Goal: Transaction & Acquisition: Subscribe to service/newsletter

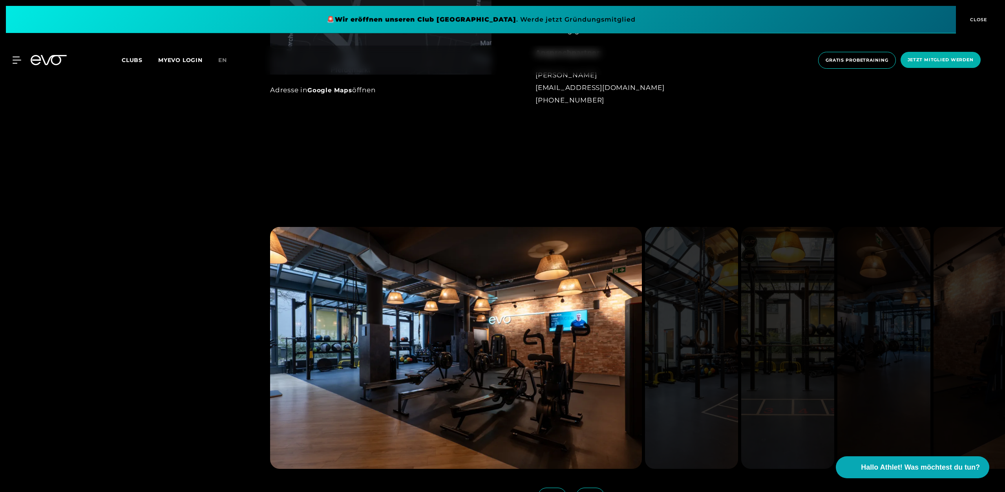
scroll to position [921, 0]
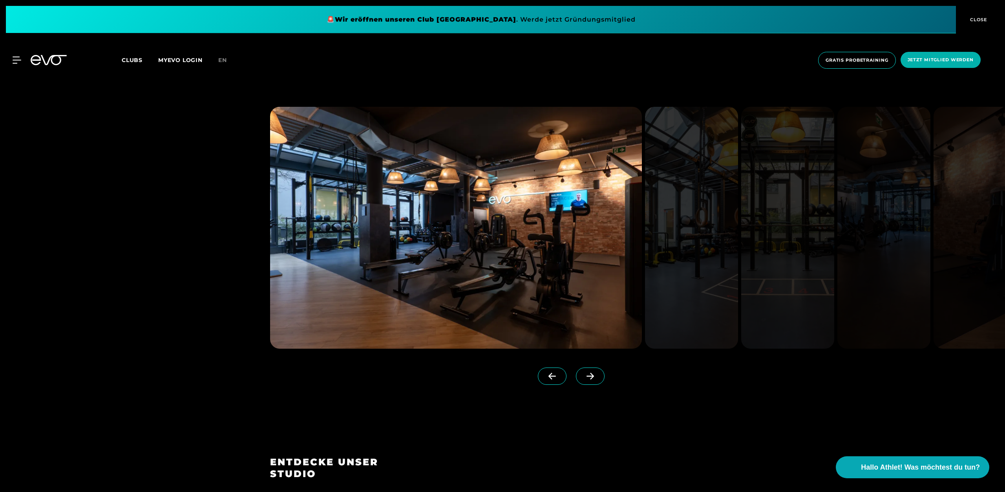
click at [584, 382] on span at bounding box center [590, 375] width 29 height 17
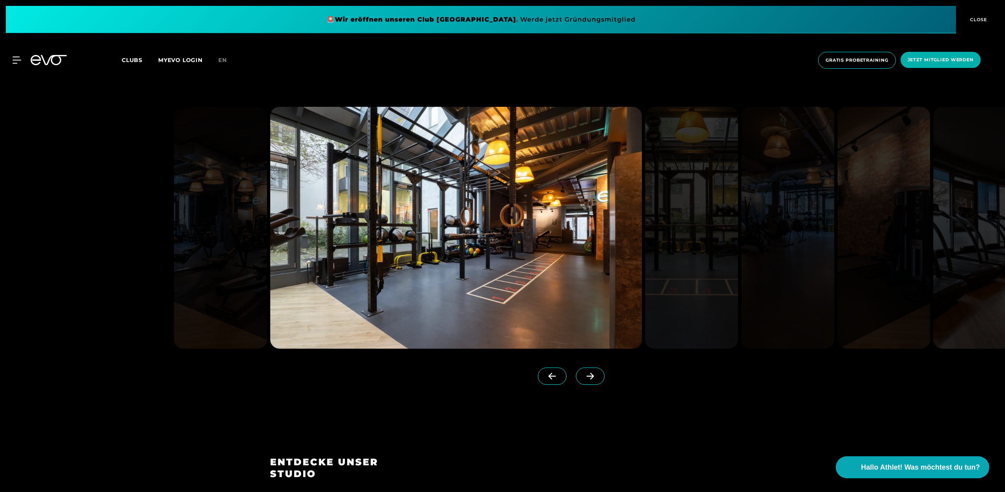
click at [590, 375] on icon at bounding box center [590, 375] width 14 height 7
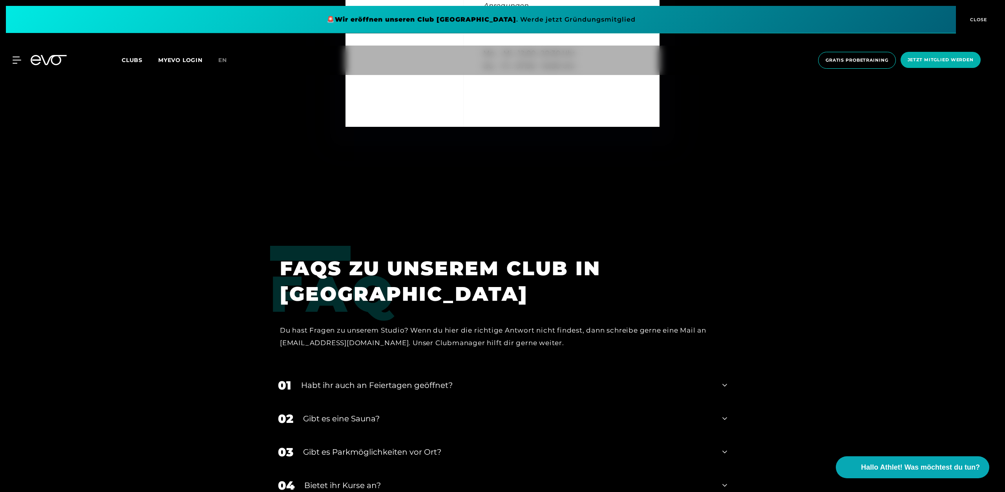
scroll to position [3002, 0]
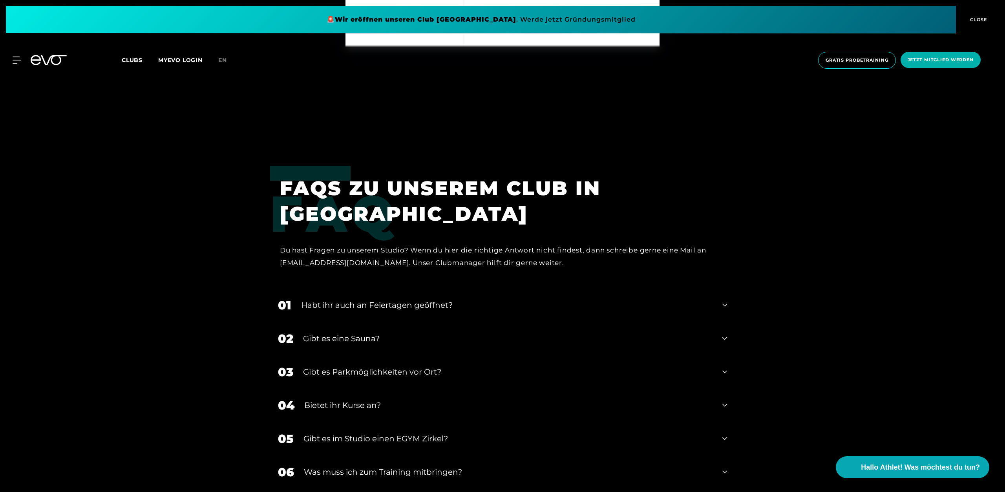
click at [724, 307] on icon at bounding box center [724, 304] width 5 height 9
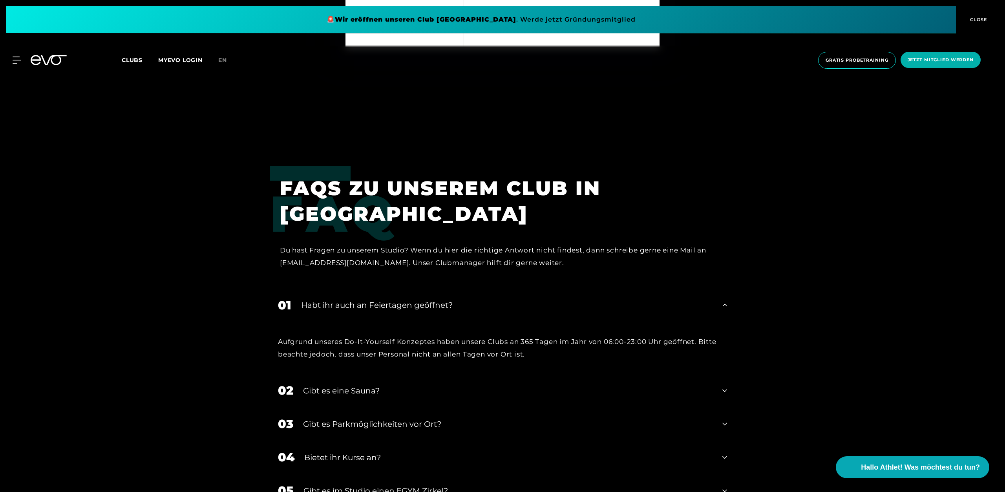
click at [724, 307] on icon at bounding box center [724, 304] width 5 height 9
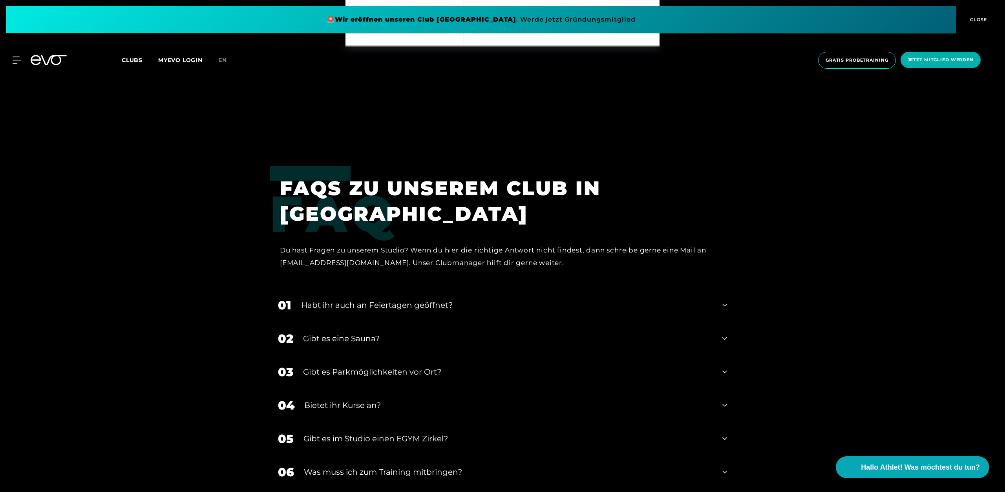
click at [728, 338] on div "02 Gibt es eine Sauna?" at bounding box center [502, 338] width 465 height 33
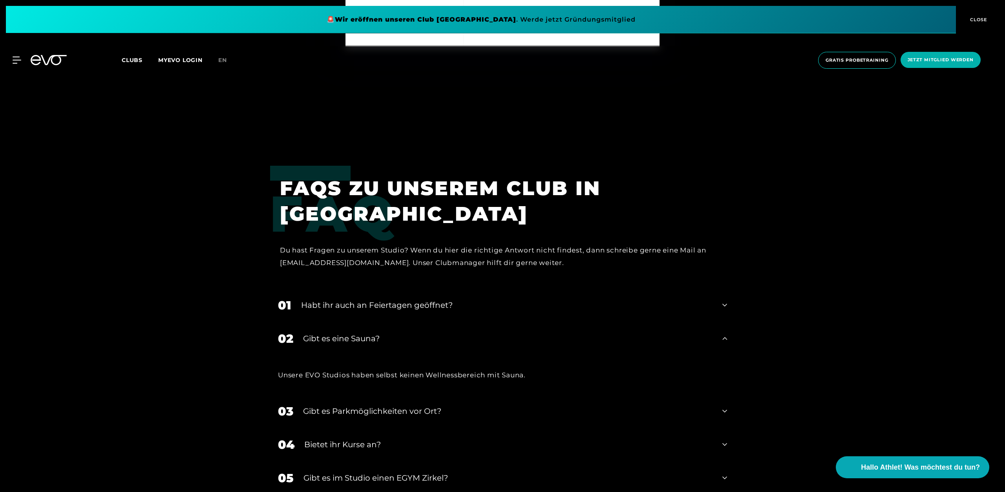
scroll to position [3162, 0]
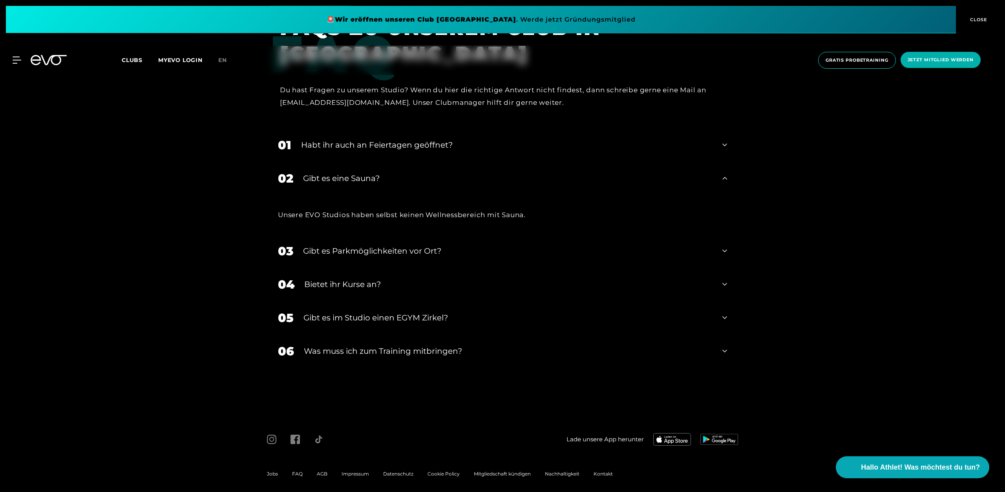
click at [724, 283] on icon at bounding box center [724, 283] width 5 height 9
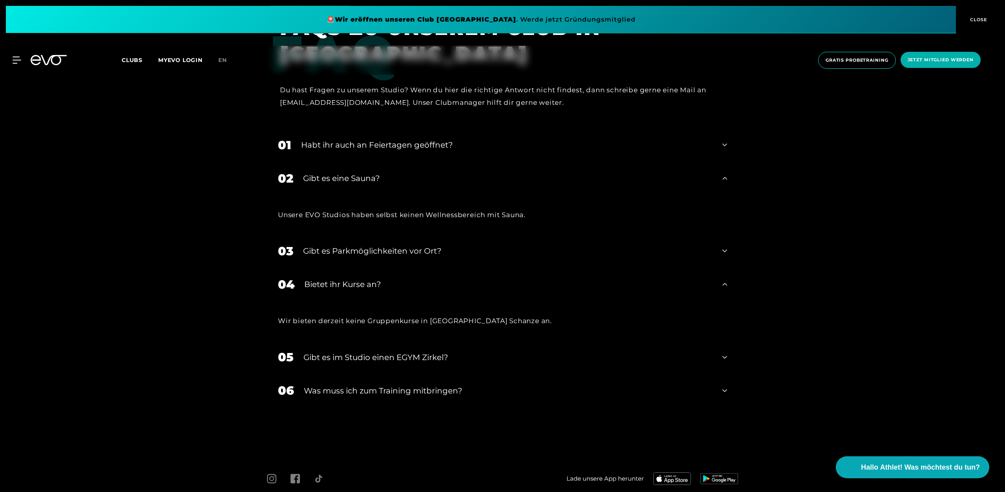
click at [725, 356] on icon at bounding box center [724, 356] width 5 height 9
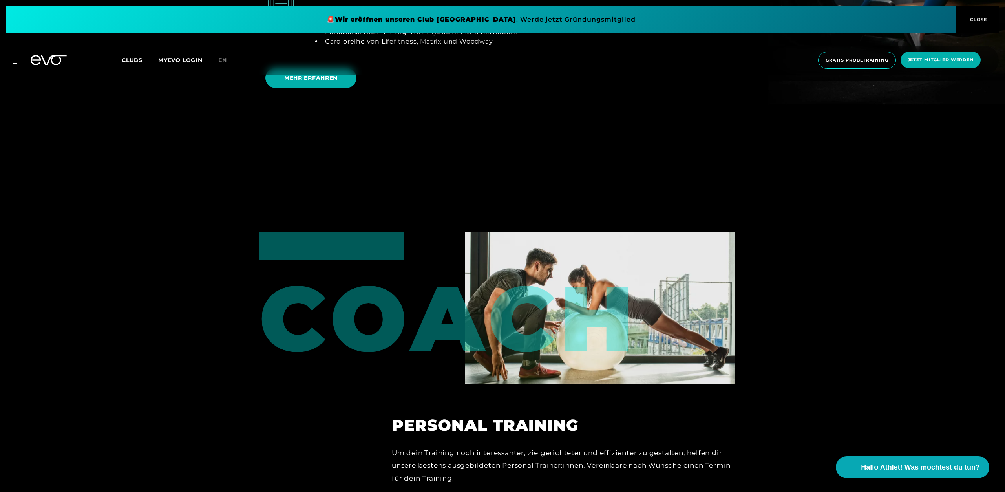
scroll to position [1721, 0]
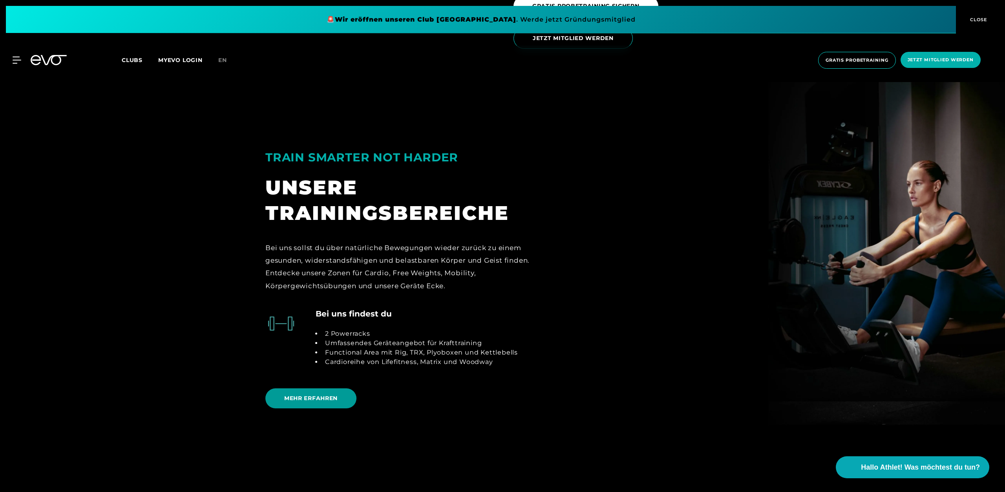
click at [318, 395] on span "MEHR ERFAHREN" at bounding box center [310, 398] width 91 height 20
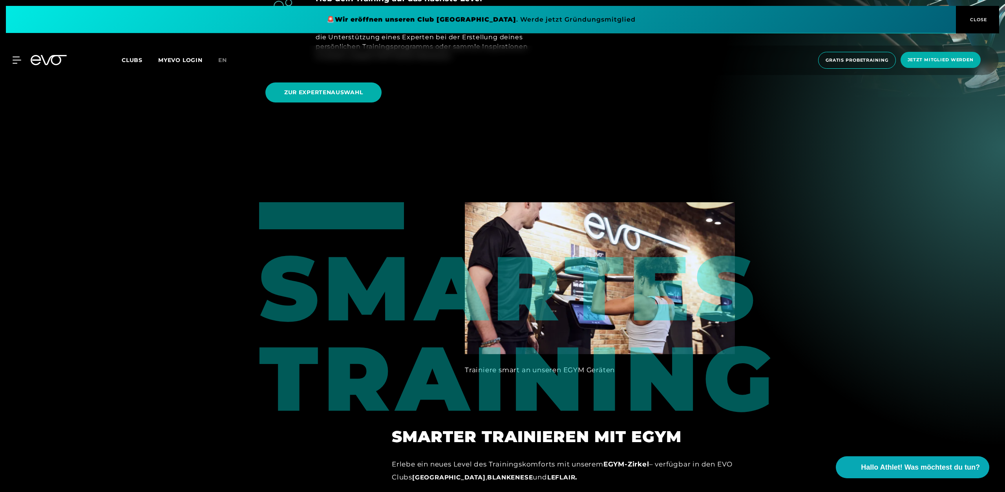
scroll to position [841, 0]
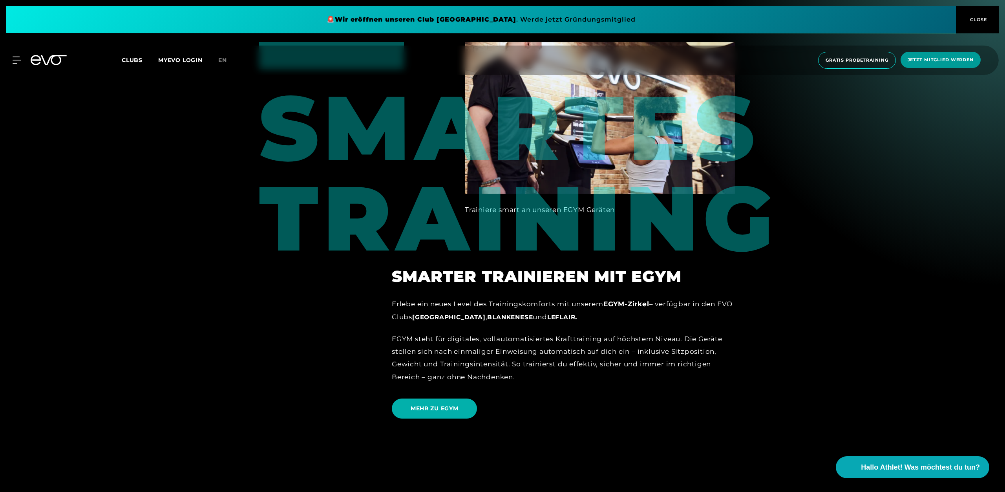
click at [943, 61] on span "Jetzt Mitglied werden" at bounding box center [940, 60] width 66 height 7
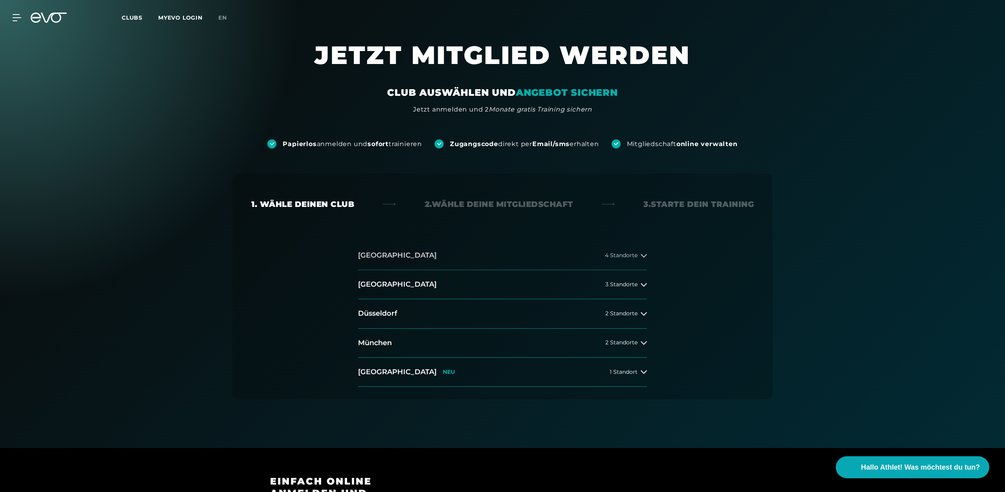
click at [640, 255] on div "4 Standorte" at bounding box center [626, 255] width 42 height 6
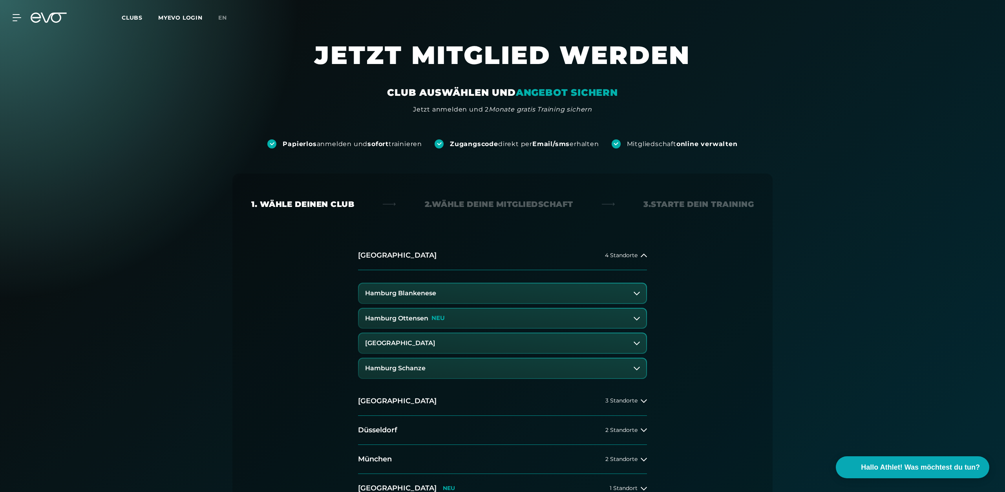
click at [461, 365] on button "Hamburg Schanze" at bounding box center [502, 368] width 287 height 20
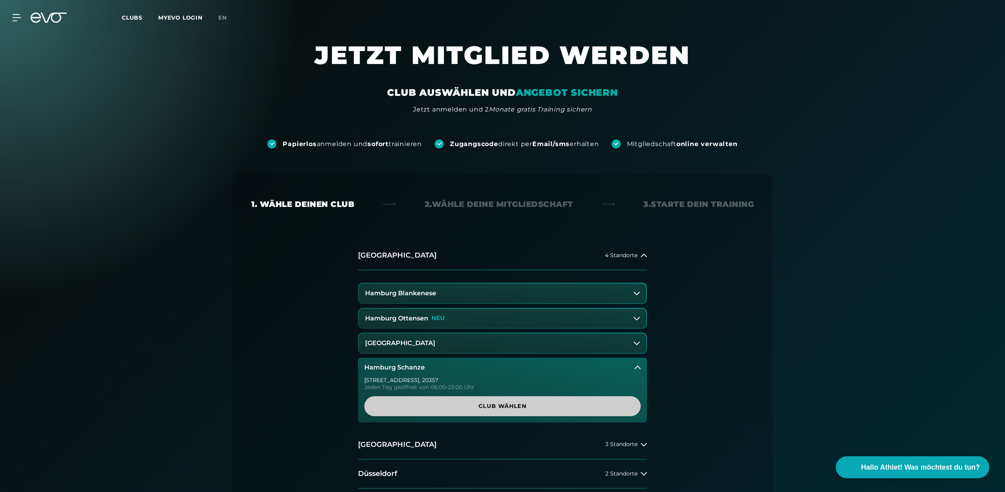
click at [419, 403] on span "Club wählen" at bounding box center [502, 406] width 239 height 8
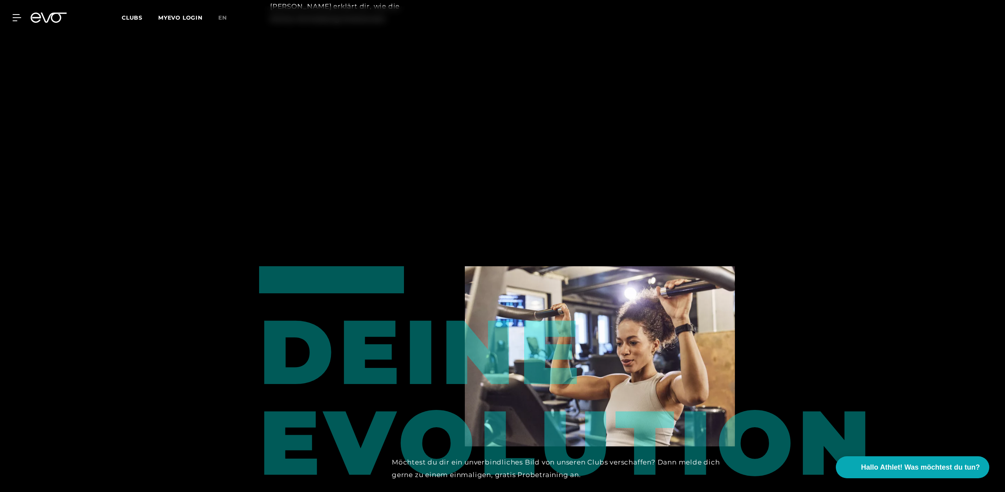
scroll to position [1014, 0]
